Goal: Check status: Check status

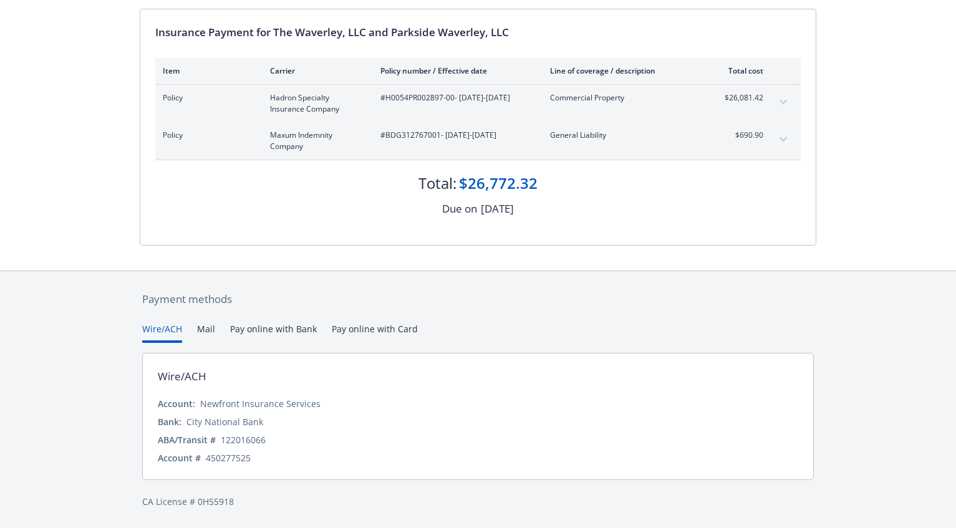
scroll to position [120, 0]
